Goal: Use online tool/utility: Use online tool/utility

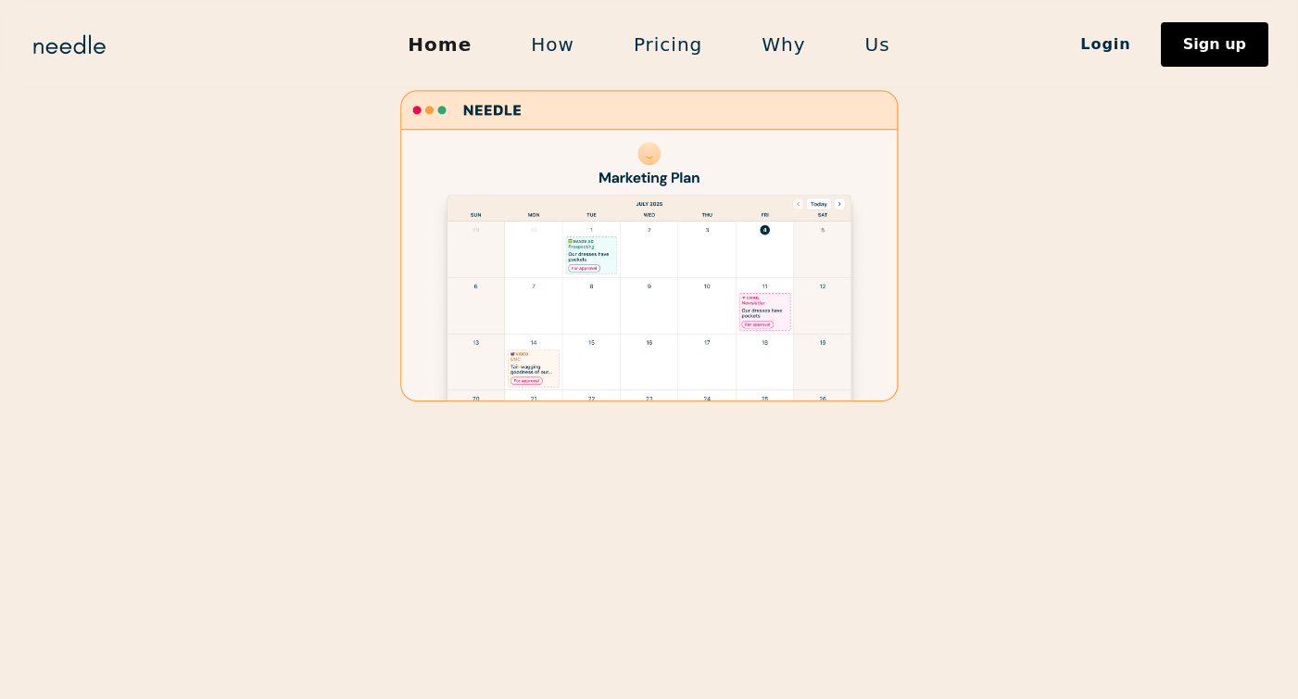
scroll to position [2698, 0]
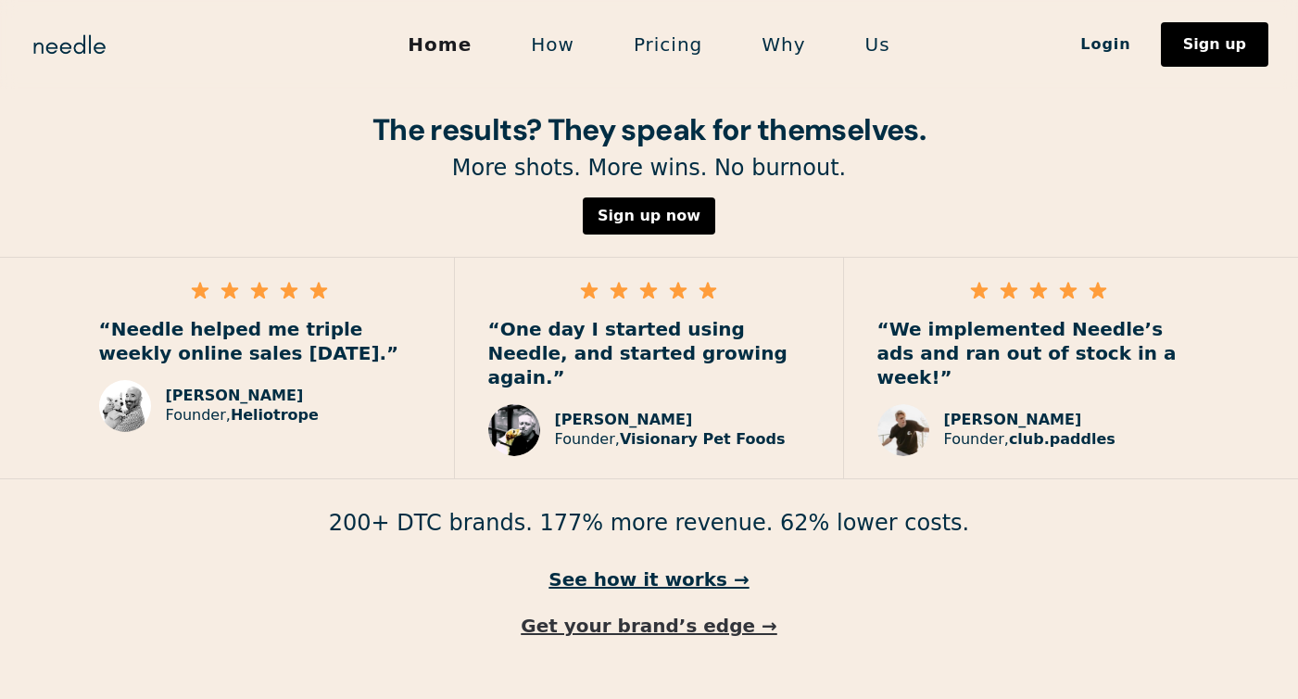
click at [637, 613] on link "Get your brand’s edge →" at bounding box center [649, 625] width 1298 height 24
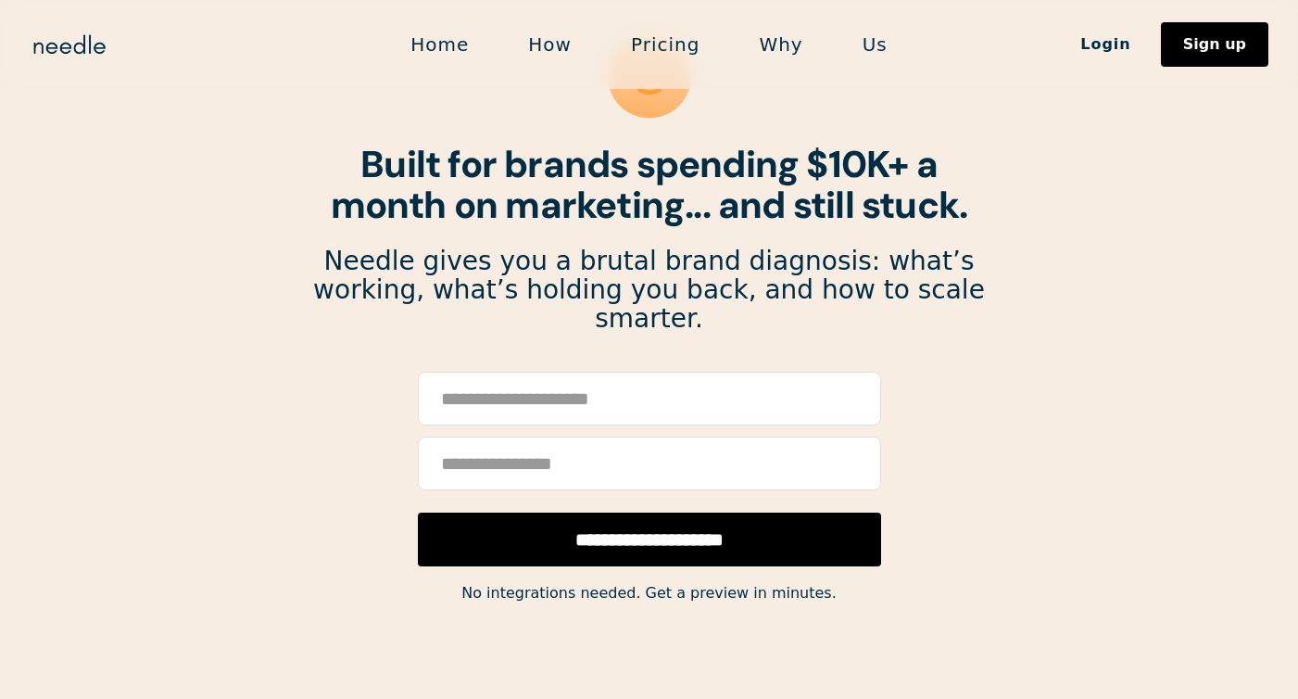
scroll to position [139, 0]
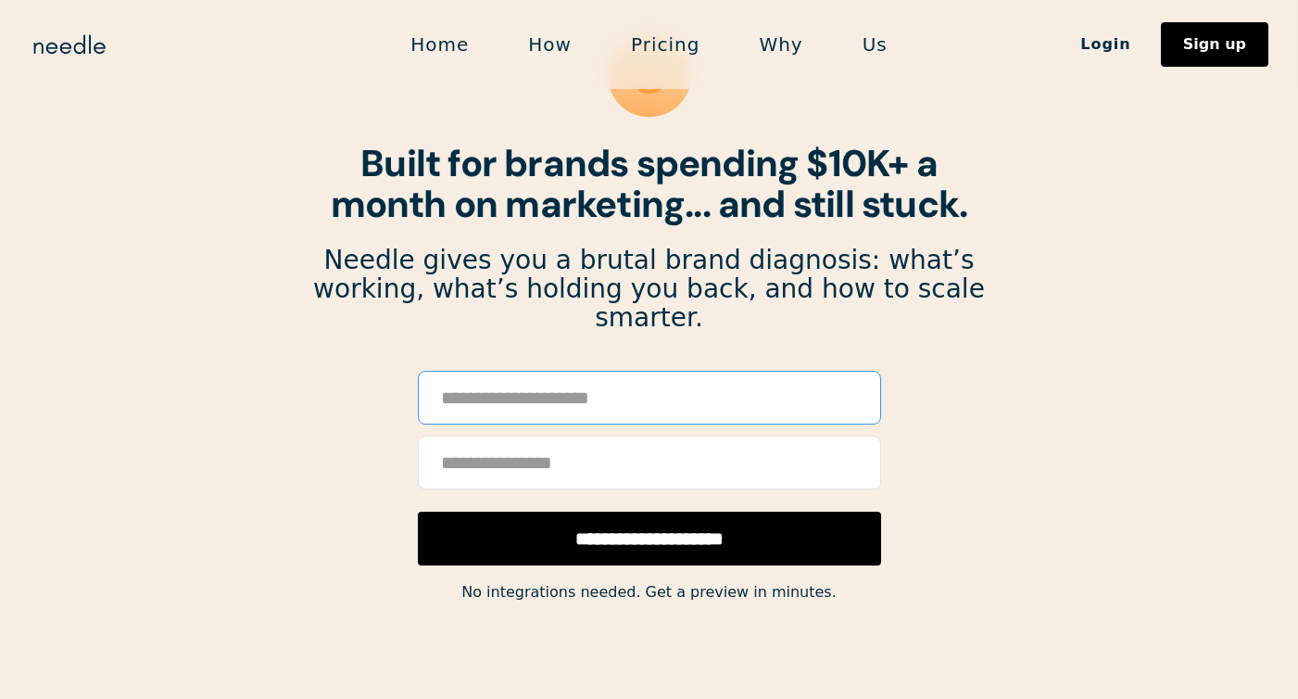
click at [582, 371] on input "Email Form" at bounding box center [649, 398] width 463 height 54
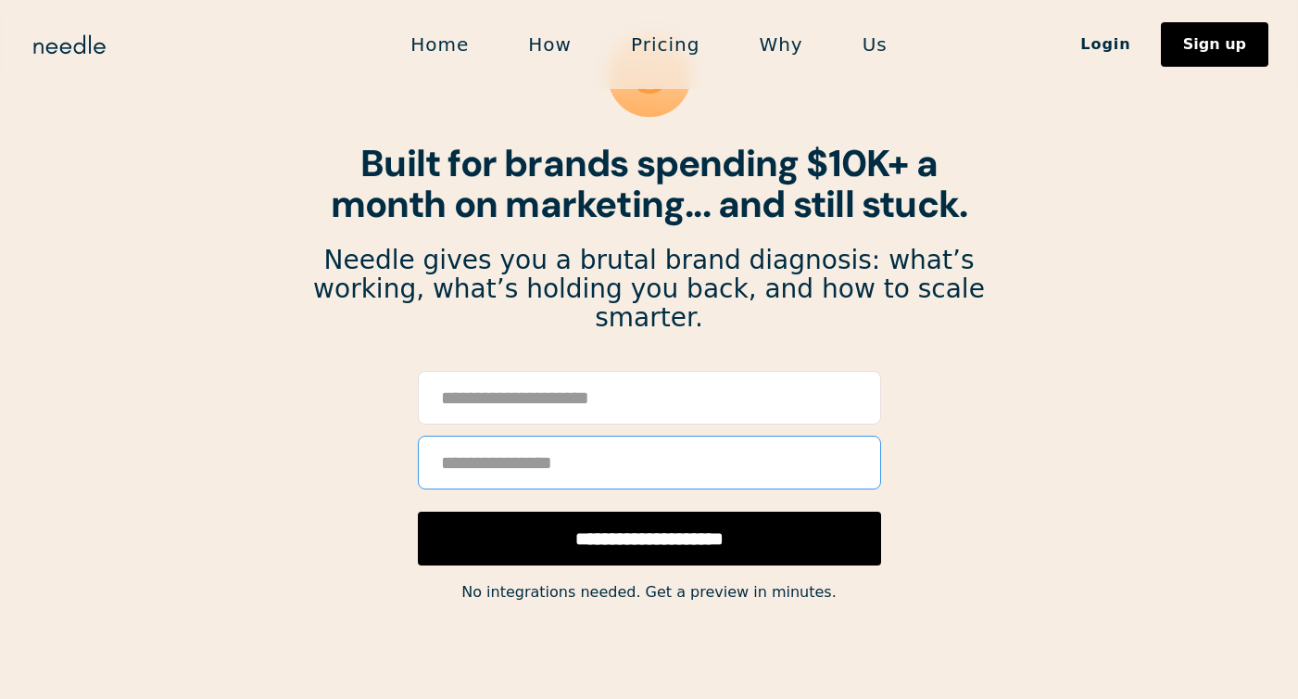
click at [465, 440] on input "Email Form" at bounding box center [649, 463] width 463 height 54
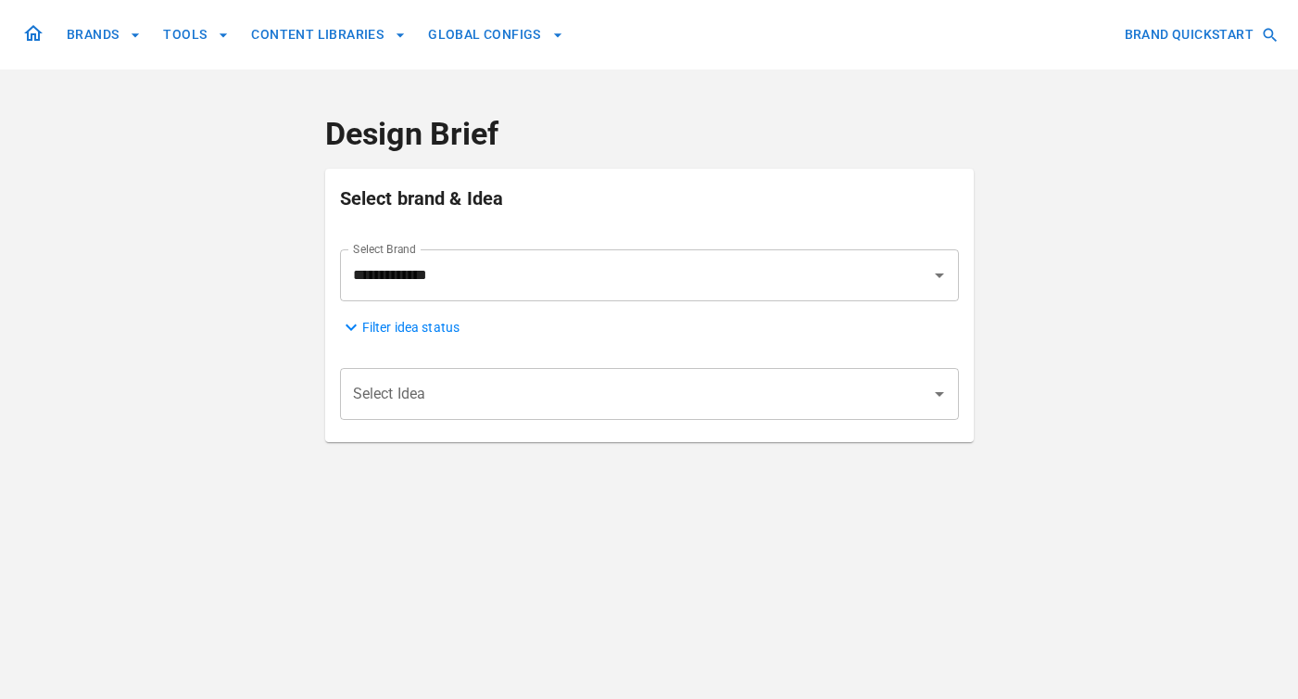
click at [474, 388] on input "Select Idea" at bounding box center [635, 393] width 575 height 35
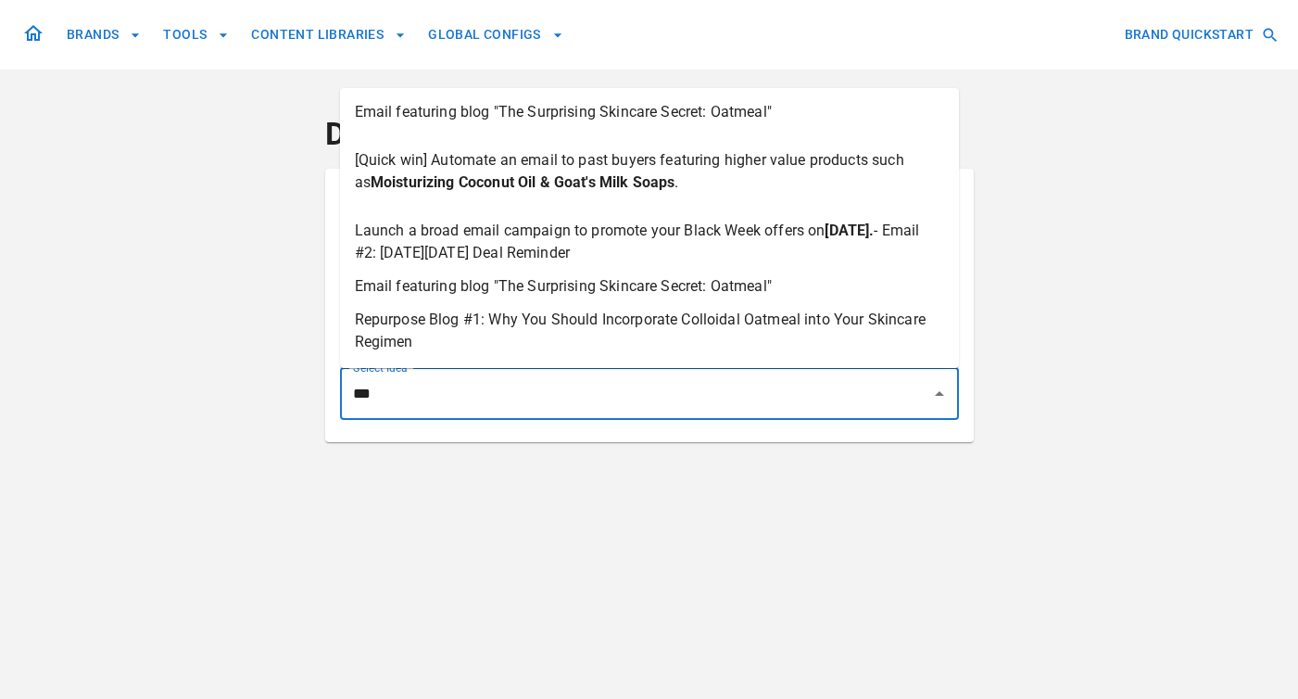
type input "****"
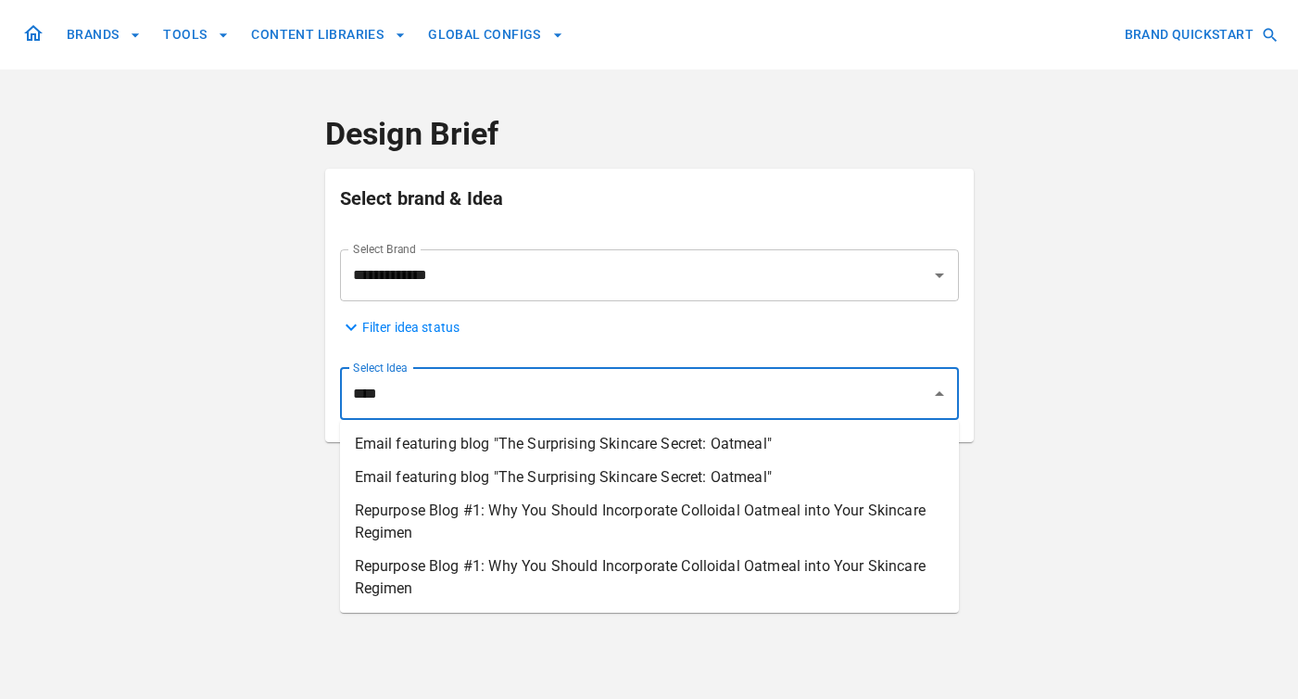
click at [522, 438] on span "Email featuring blog "The Surprising Skincare Secret: Oatmeal"" at bounding box center [563, 444] width 417 height 22
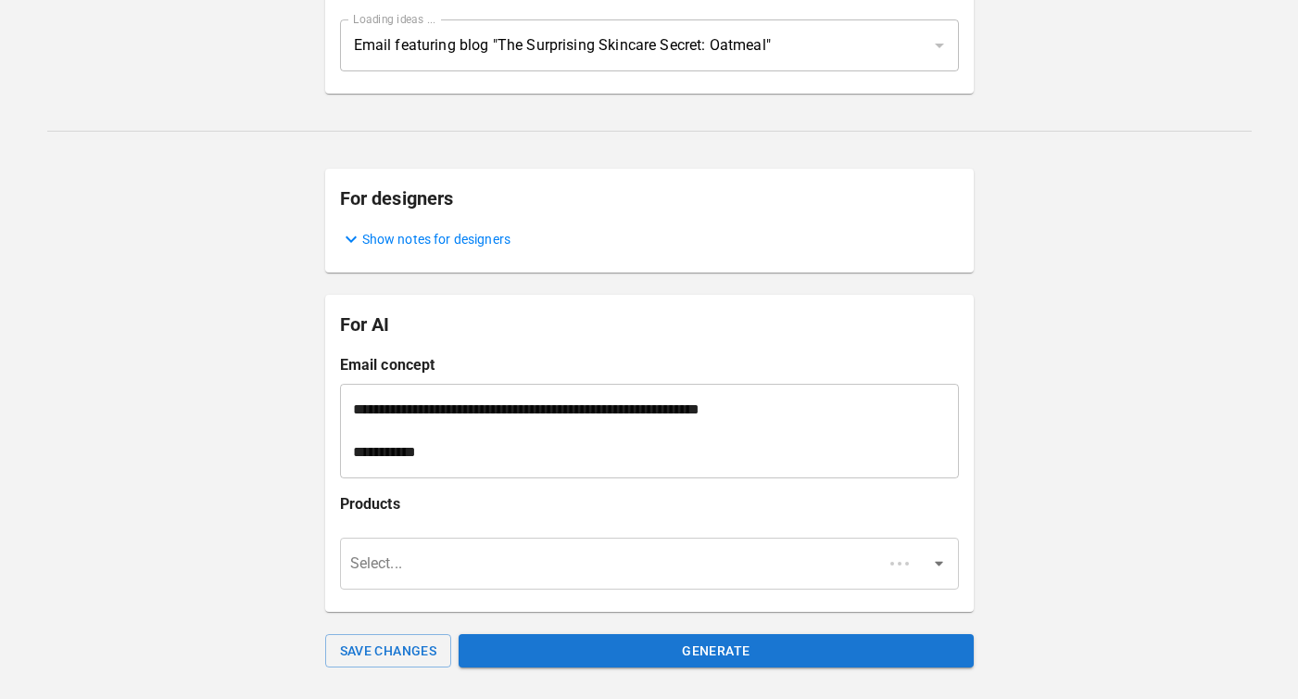
scroll to position [373, 0]
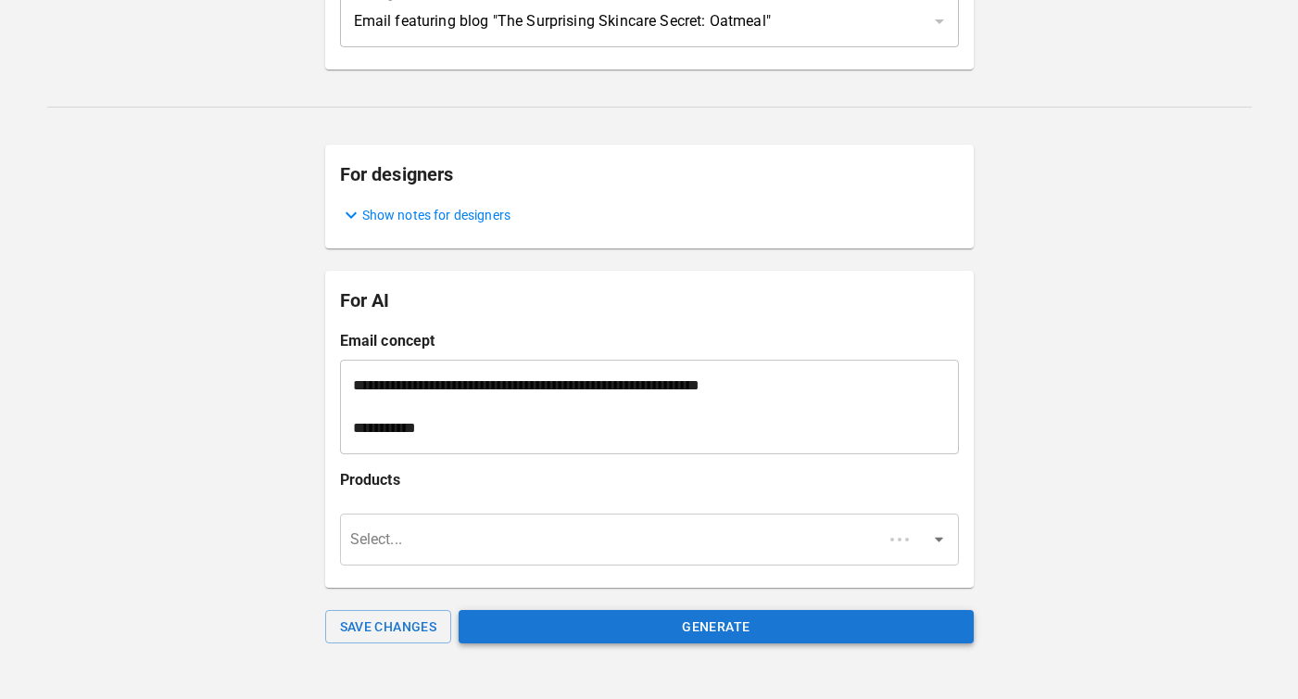
click at [770, 621] on button "Generate" at bounding box center [716, 627] width 514 height 34
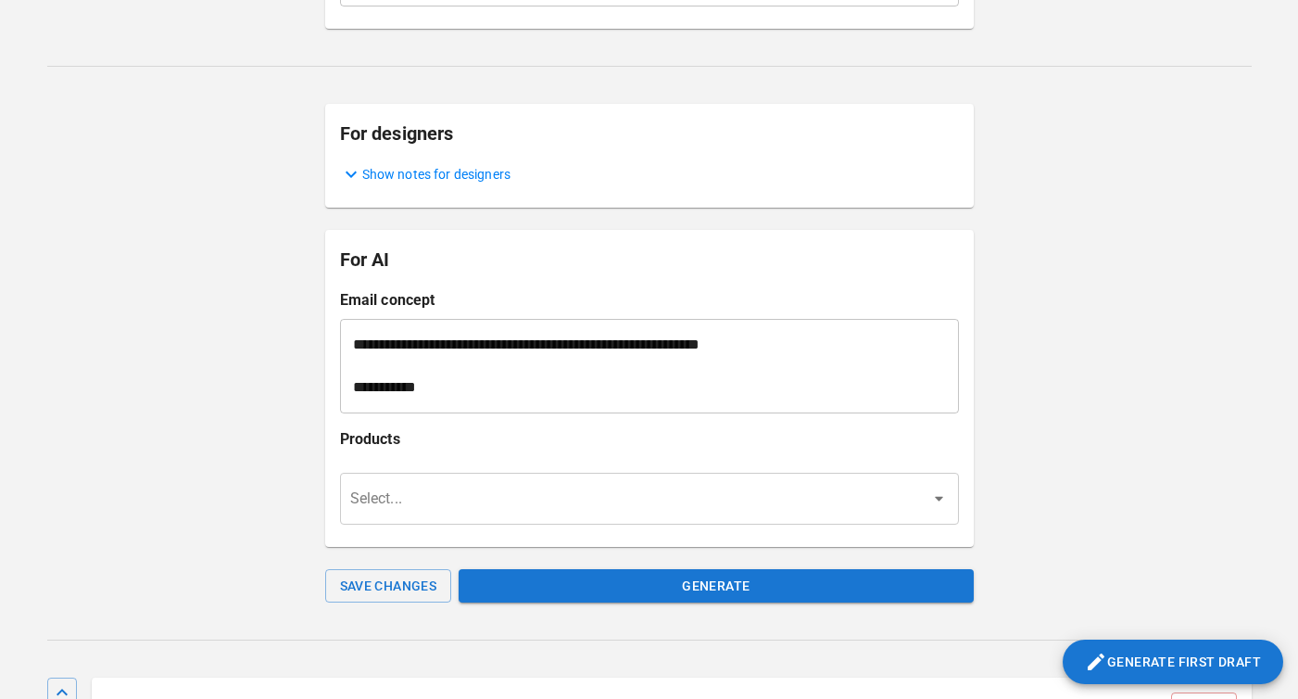
scroll to position [417, 0]
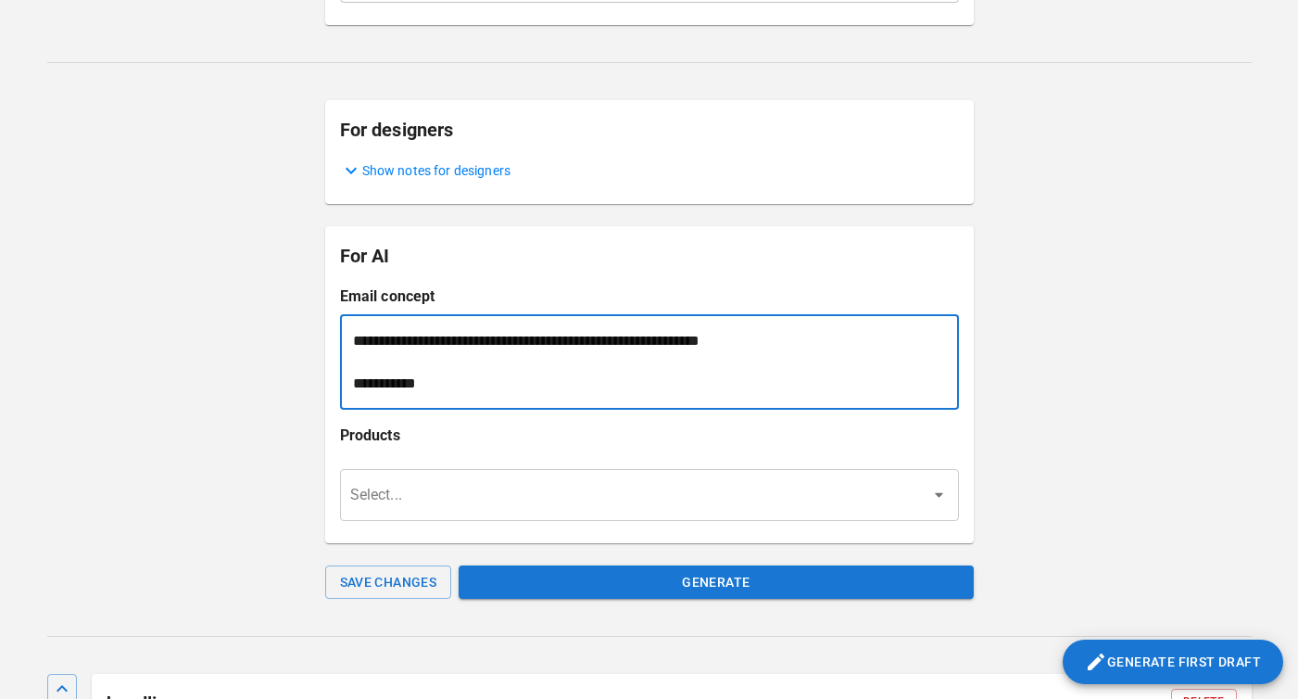
click at [408, 359] on textarea "**********" at bounding box center [649, 362] width 593 height 64
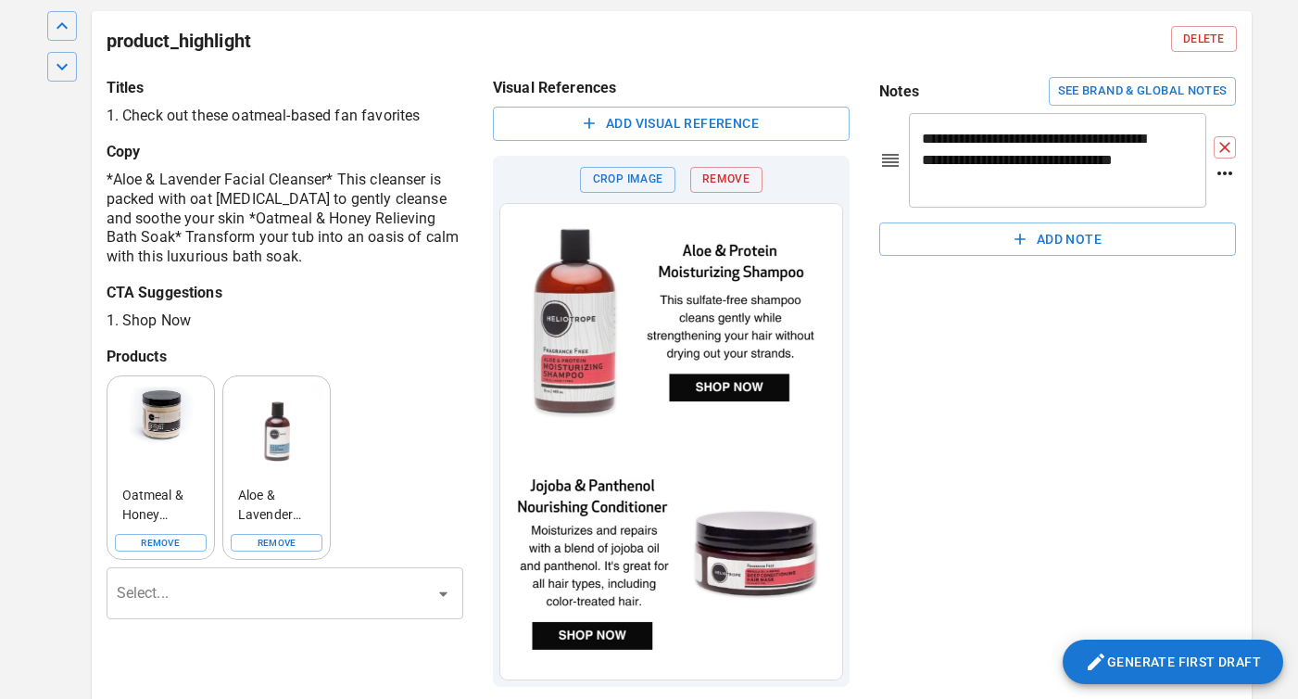
scroll to position [1913, 0]
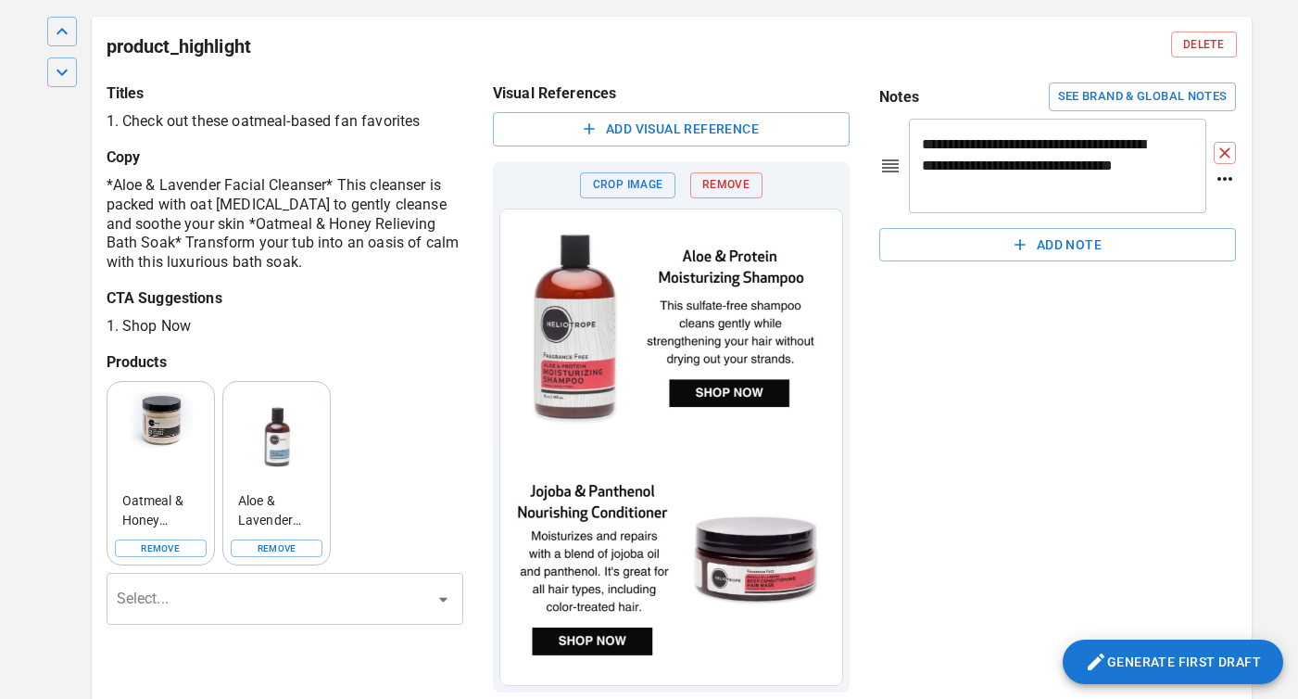
click at [1144, 667] on button "Generate First Draft" at bounding box center [1173, 661] width 221 height 44
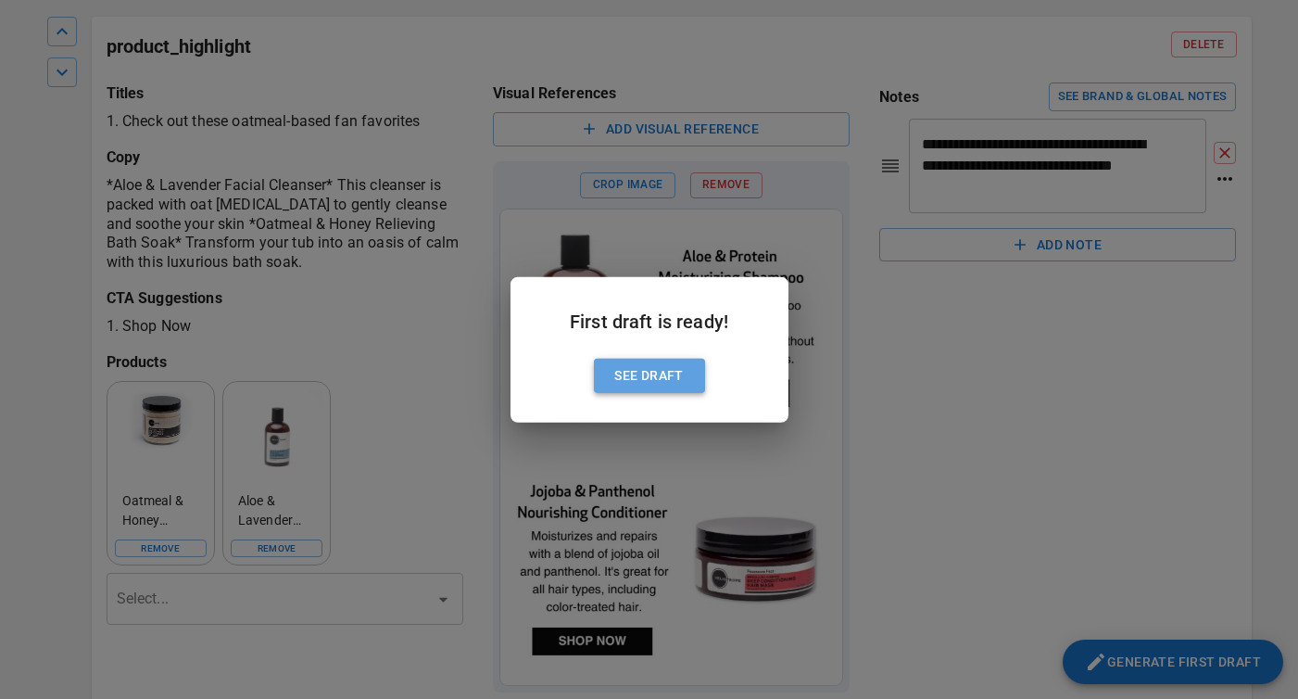
click at [648, 379] on button "See Draft" at bounding box center [649, 376] width 111 height 34
